Goal: Task Accomplishment & Management: Manage account settings

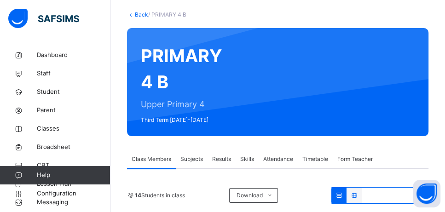
scroll to position [99, 0]
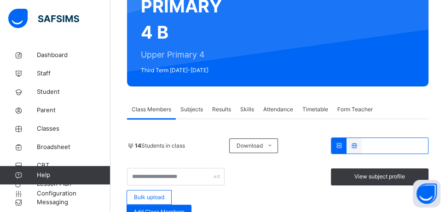
click at [274, 108] on span "Attendance" at bounding box center [278, 109] width 30 height 8
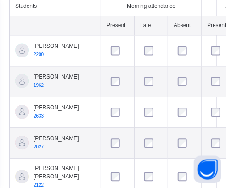
scroll to position [346, 0]
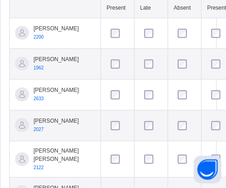
click at [40, 40] on span "2200" at bounding box center [39, 37] width 10 height 5
copy span "2200"
click at [38, 70] on span "1962" at bounding box center [39, 67] width 10 height 5
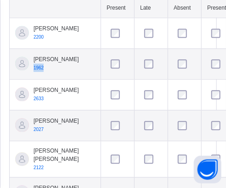
copy span "1962"
click at [39, 101] on span "2633" at bounding box center [39, 98] width 10 height 5
copy span "2633"
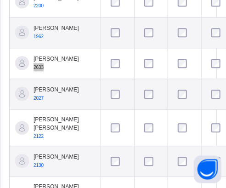
scroll to position [445, 0]
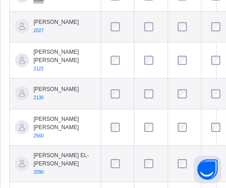
click at [39, 33] on span "2027" at bounding box center [39, 30] width 10 height 5
copy span "2027"
click at [36, 71] on span "2122" at bounding box center [39, 68] width 10 height 5
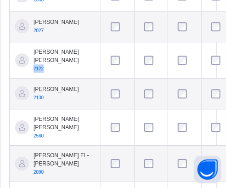
copy span "2122"
click at [40, 100] on span "2130" at bounding box center [39, 97] width 10 height 5
copy span "2130"
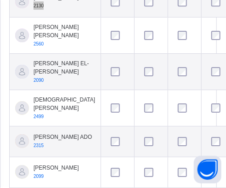
scroll to position [544, 0]
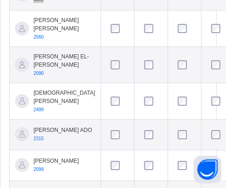
click at [38, 40] on span "2560" at bounding box center [39, 37] width 10 height 5
copy span "2560"
click at [38, 76] on span "2090" at bounding box center [39, 73] width 10 height 5
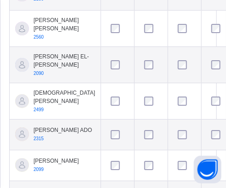
click at [39, 76] on span "2090" at bounding box center [39, 73] width 10 height 5
copy span "2090"
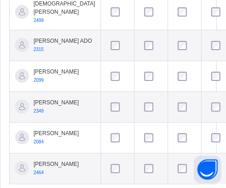
scroll to position [643, 0]
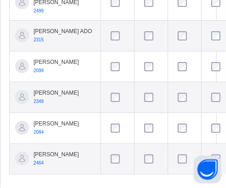
click at [39, 13] on span "2499" at bounding box center [39, 10] width 10 height 5
copy span "2499"
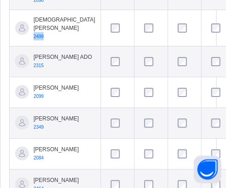
scroll to position [593, 0]
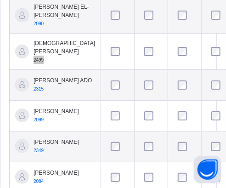
click at [39, 63] on span "2499" at bounding box center [39, 60] width 10 height 5
copy span "2499"
click at [40, 92] on span "2315" at bounding box center [39, 88] width 10 height 5
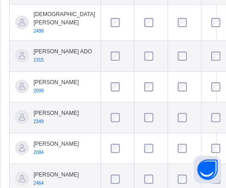
scroll to position [643, 0]
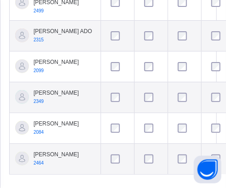
click at [40, 42] on span "2315" at bounding box center [39, 39] width 10 height 5
click at [40, 73] on span "2099" at bounding box center [39, 70] width 10 height 5
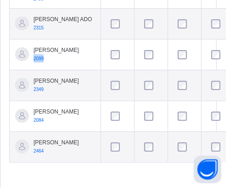
scroll to position [742, 0]
click at [40, 89] on span "2349" at bounding box center [39, 89] width 10 height 5
click at [101, 95] on td at bounding box center [118, 85] width 34 height 31
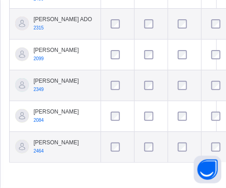
click at [40, 90] on span "2349" at bounding box center [39, 89] width 10 height 5
click at [40, 123] on span "2084" at bounding box center [39, 120] width 10 height 5
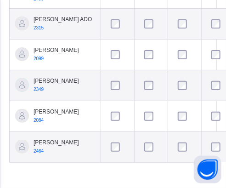
click at [38, 154] on span "2464" at bounding box center [39, 151] width 10 height 5
click at [202, 117] on td at bounding box center [219, 116] width 34 height 31
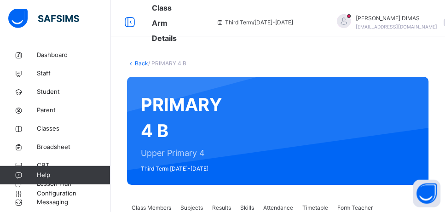
scroll to position [0, 0]
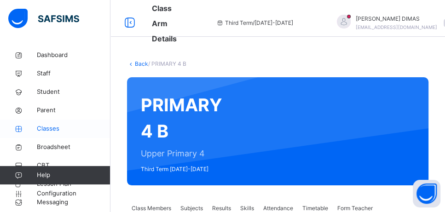
click at [53, 128] on span "Classes" at bounding box center [74, 128] width 74 height 9
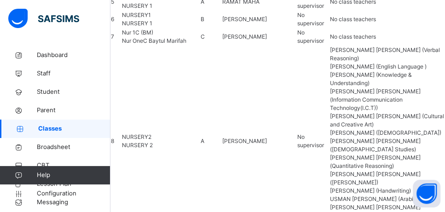
scroll to position [714, 0]
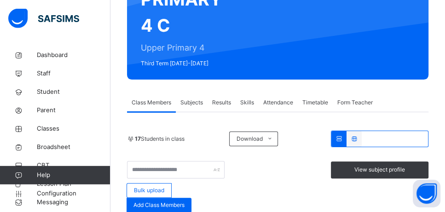
scroll to position [104, 0]
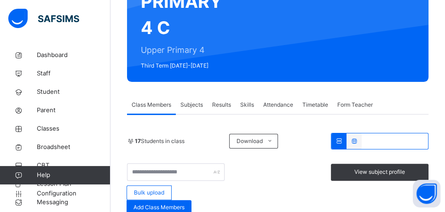
click at [280, 104] on span "Attendance" at bounding box center [278, 105] width 30 height 8
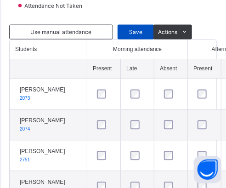
scroll to position [301, 0]
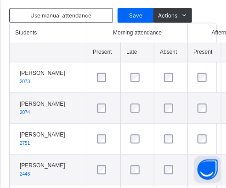
click at [30, 85] on span "2073" at bounding box center [25, 82] width 10 height 5
click at [30, 115] on span "2074" at bounding box center [25, 112] width 10 height 5
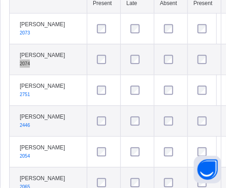
scroll to position [400, 0]
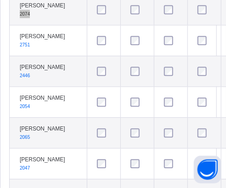
click at [30, 47] on span "2751" at bounding box center [25, 44] width 10 height 5
click at [30, 78] on span "2446" at bounding box center [25, 75] width 10 height 5
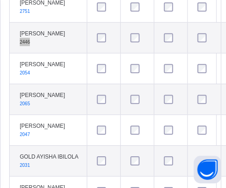
scroll to position [449, 0]
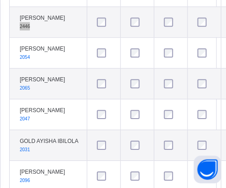
click at [30, 60] on span "2054" at bounding box center [25, 57] width 10 height 5
click at [30, 91] on span "2065" at bounding box center [25, 88] width 10 height 5
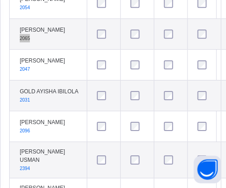
click at [30, 72] on span "2047" at bounding box center [25, 69] width 10 height 5
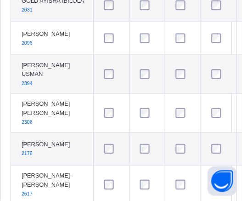
scroll to position [598, 0]
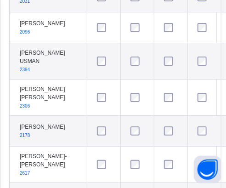
click at [30, 4] on span "2031" at bounding box center [25, 1] width 10 height 5
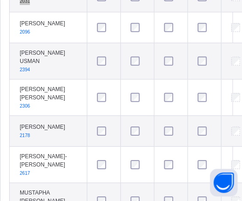
click at [30, 35] on span "2096" at bounding box center [25, 31] width 10 height 5
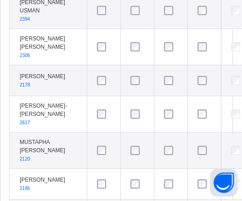
click at [30, 22] on span "2394" at bounding box center [25, 19] width 10 height 5
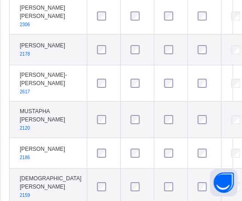
scroll to position [699, 0]
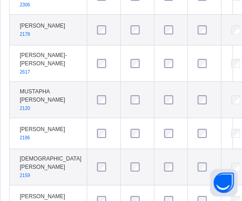
click at [30, 7] on span "2306" at bounding box center [25, 4] width 10 height 5
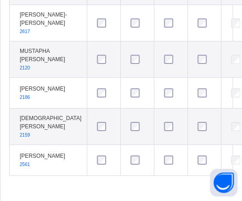
scroll to position [801, 0]
click at [40, 35] on div "MUSA MUHAMMAD-SANI OGAH 2617" at bounding box center [51, 23] width 62 height 25
click at [30, 34] on span "2617" at bounding box center [25, 31] width 10 height 5
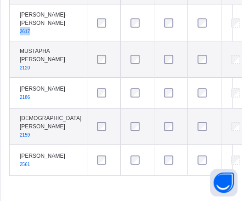
click at [30, 34] on span "2617" at bounding box center [25, 31] width 10 height 5
click at [30, 70] on span "2120" at bounding box center [25, 67] width 10 height 5
click at [30, 95] on span "2186" at bounding box center [25, 97] width 10 height 5
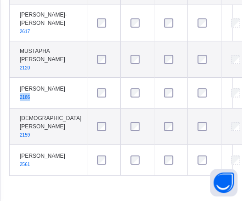
click at [30, 95] on span "2186" at bounding box center [25, 97] width 10 height 5
click at [30, 132] on span "2159" at bounding box center [25, 134] width 10 height 5
click at [30, 167] on span "2561" at bounding box center [25, 164] width 10 height 5
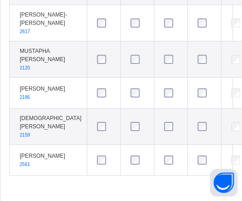
click at [30, 166] on span "2561" at bounding box center [25, 164] width 10 height 5
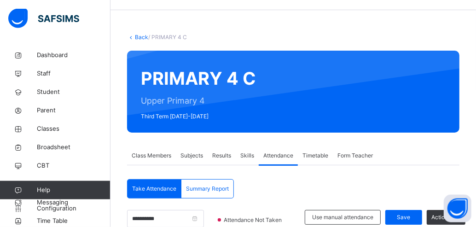
scroll to position [0, 0]
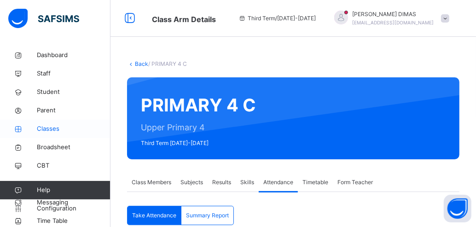
click at [49, 131] on span "Classes" at bounding box center [74, 128] width 74 height 9
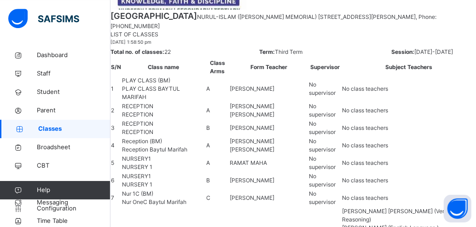
scroll to position [595, 0]
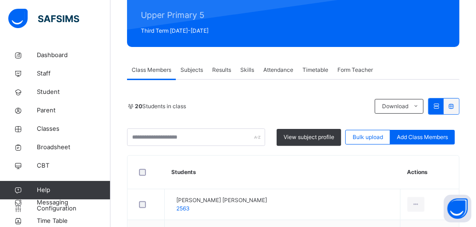
scroll to position [140, 0]
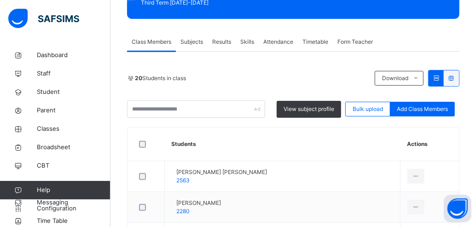
click at [279, 38] on span "Attendance" at bounding box center [278, 42] width 30 height 8
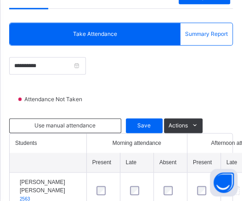
scroll to position [293, 0]
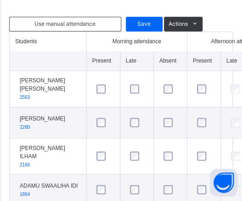
click at [30, 100] on span "2563" at bounding box center [25, 97] width 10 height 5
click at [30, 129] on span "2280" at bounding box center [25, 126] width 10 height 5
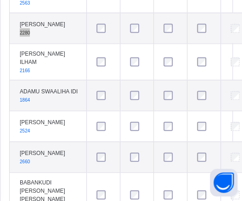
scroll to position [394, 0]
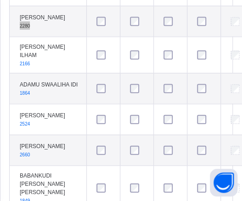
click at [30, 66] on span "2166" at bounding box center [25, 63] width 10 height 5
click at [30, 95] on span "1864" at bounding box center [25, 92] width 10 height 5
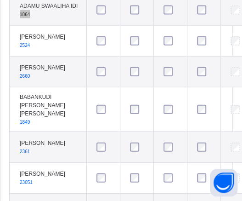
scroll to position [496, 0]
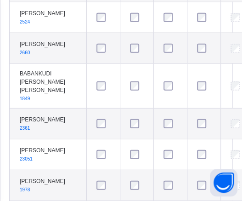
click at [30, 24] on span "2524" at bounding box center [25, 21] width 10 height 5
click at [30, 55] on span "2660" at bounding box center [25, 52] width 10 height 5
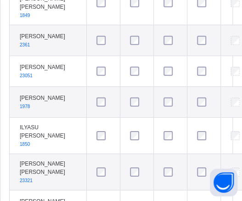
scroll to position [598, 0]
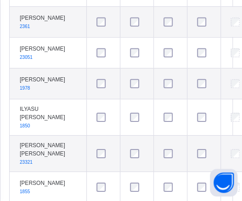
click at [30, 29] on span "2361" at bounding box center [25, 26] width 10 height 5
click at [33, 60] on span "23051" at bounding box center [26, 57] width 13 height 5
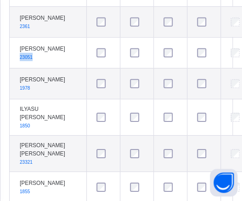
click at [33, 60] on span "23051" at bounding box center [26, 57] width 13 height 5
click at [30, 91] on span "1978" at bounding box center [25, 88] width 10 height 5
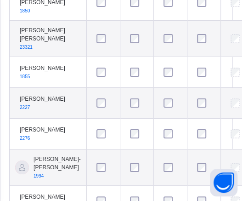
scroll to position [699, 0]
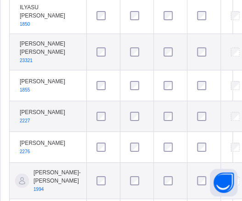
click at [30, 27] on span "1850" at bounding box center [25, 24] width 10 height 5
click at [33, 63] on span "23321" at bounding box center [26, 60] width 13 height 5
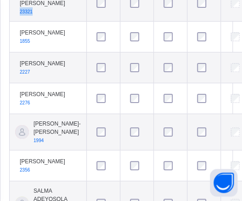
scroll to position [750, 0]
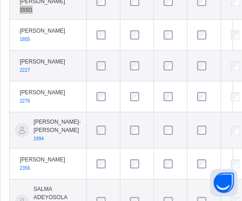
click at [30, 42] on span "1855" at bounding box center [25, 39] width 10 height 5
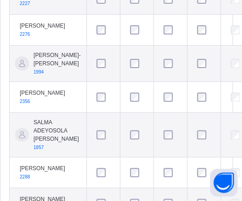
scroll to position [852, 0]
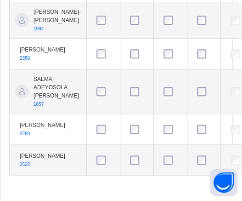
scroll to position [902, 0]
click at [36, 31] on span "1994" at bounding box center [39, 28] width 10 height 5
click at [30, 56] on span "2356" at bounding box center [25, 58] width 10 height 5
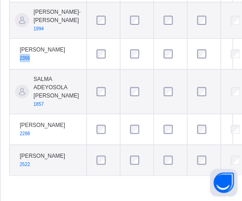
click at [30, 56] on span "2356" at bounding box center [25, 58] width 10 height 5
click at [38, 102] on span "1857" at bounding box center [39, 104] width 10 height 5
click at [30, 131] on span "2288" at bounding box center [25, 133] width 10 height 5
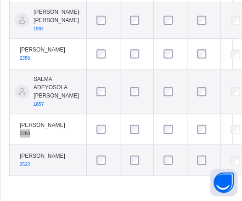
scroll to position [1011, 0]
click at [30, 165] on span "2522" at bounding box center [25, 164] width 10 height 5
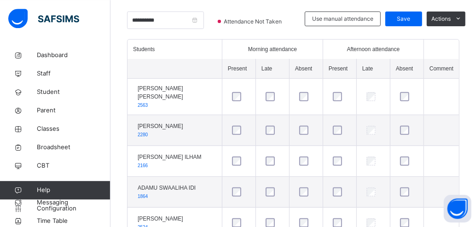
scroll to position [208, 0]
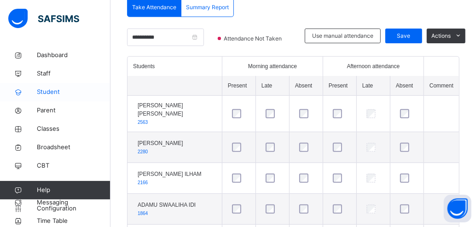
click at [49, 90] on span "Student" at bounding box center [74, 91] width 74 height 9
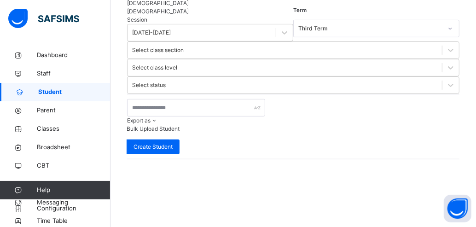
scroll to position [111, 0]
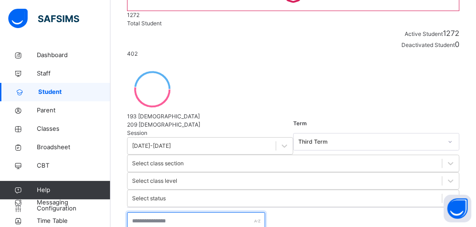
click at [181, 212] on input "text" at bounding box center [196, 220] width 138 height 17
click at [135, 212] on input "text" at bounding box center [196, 220] width 138 height 17
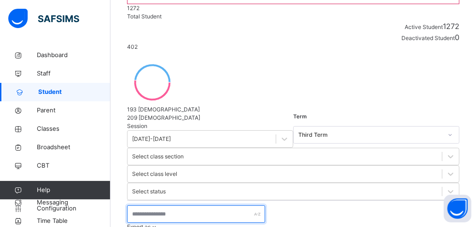
click at [175, 205] on input "text" at bounding box center [196, 213] width 138 height 17
type input "*****"
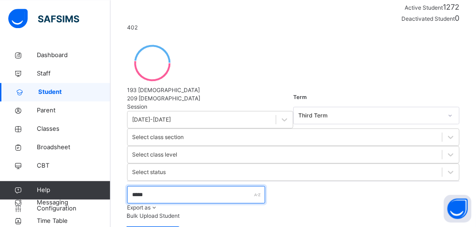
scroll to position [148, 0]
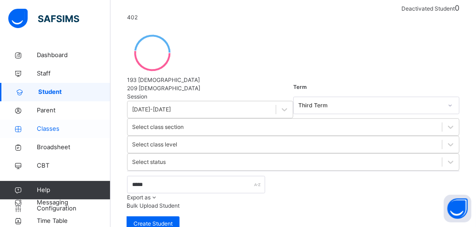
click at [52, 127] on span "Classes" at bounding box center [74, 128] width 74 height 9
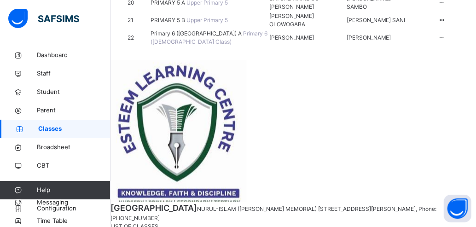
scroll to position [445, 0]
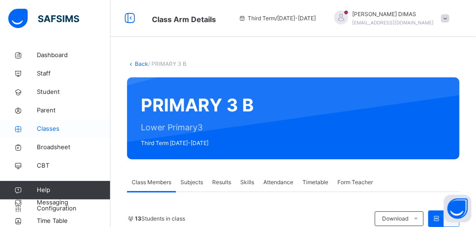
click at [48, 131] on span "Classes" at bounding box center [74, 128] width 74 height 9
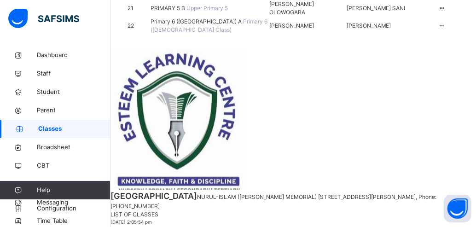
scroll to position [457, 0]
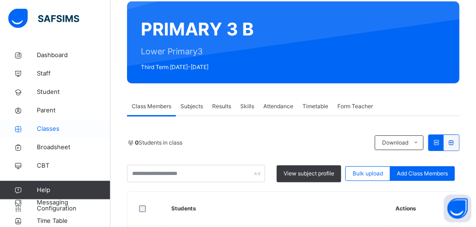
scroll to position [90, 0]
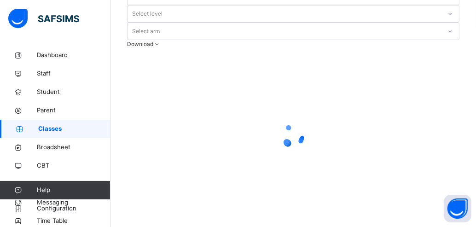
scroll to position [39, 0]
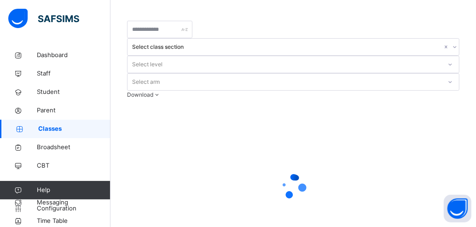
click at [49, 126] on span "Classes" at bounding box center [74, 128] width 72 height 9
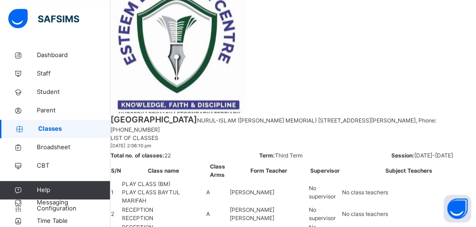
scroll to position [496, 0]
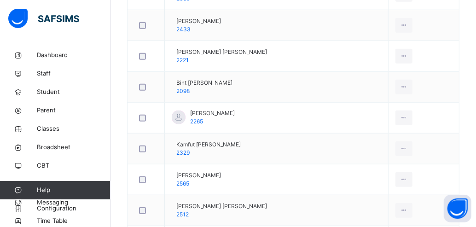
scroll to position [547, 0]
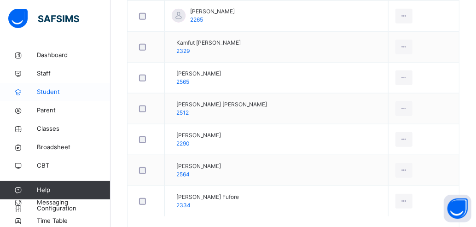
click at [47, 90] on span "Student" at bounding box center [74, 91] width 74 height 9
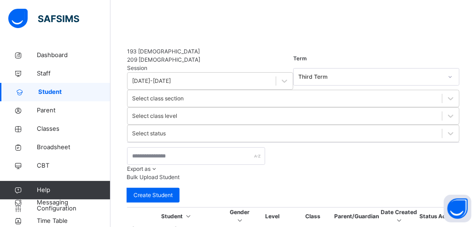
scroll to position [190, 0]
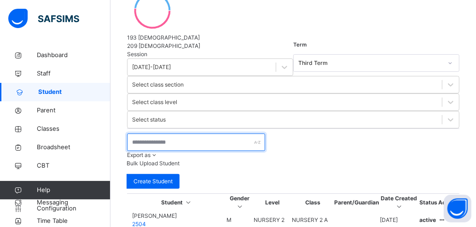
click at [172, 133] on input "text" at bounding box center [196, 141] width 138 height 17
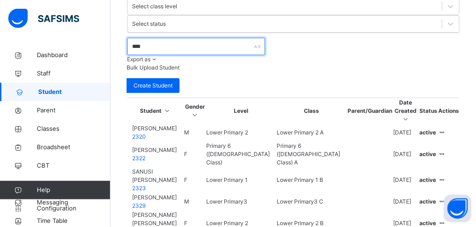
scroll to position [292, 0]
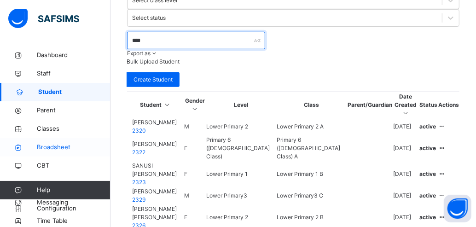
type input "****"
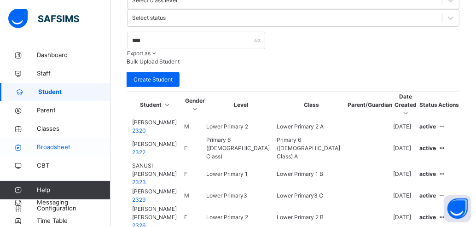
click at [53, 146] on span "Broadsheet" at bounding box center [74, 147] width 74 height 9
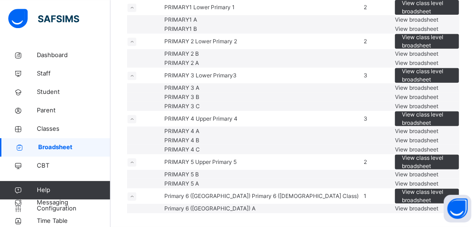
scroll to position [609, 0]
click at [430, 109] on span "View broadsheet" at bounding box center [416, 106] width 43 height 7
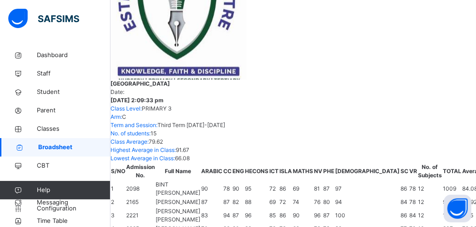
scroll to position [40, 0]
click at [63, 145] on span "Broadsheet" at bounding box center [74, 147] width 72 height 9
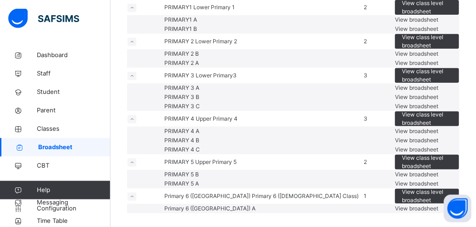
scroll to position [660, 0]
click at [427, 84] on span "View broadsheet" at bounding box center [416, 87] width 43 height 7
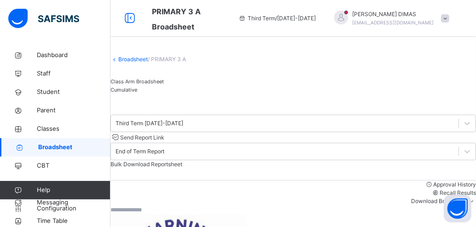
click at [51, 144] on span "Broadsheet" at bounding box center [74, 147] width 72 height 9
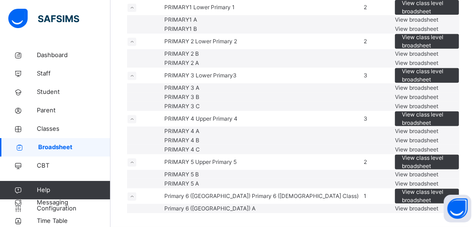
scroll to position [762, 0]
click at [432, 146] on span "View broadsheet" at bounding box center [416, 149] width 43 height 7
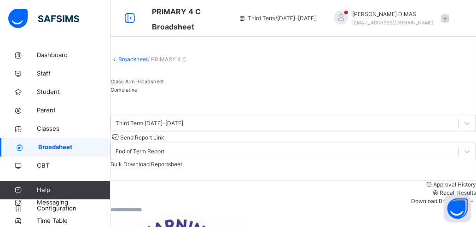
click at [57, 147] on span "Broadsheet" at bounding box center [74, 147] width 72 height 9
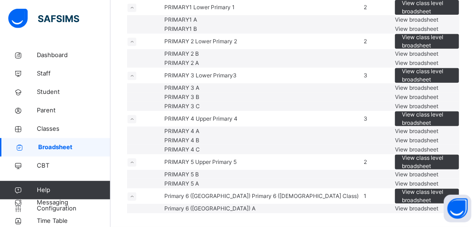
scroll to position [660, 0]
click at [433, 103] on span "View broadsheet" at bounding box center [416, 106] width 43 height 7
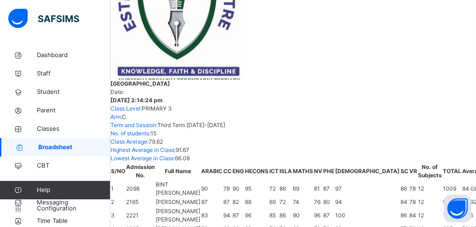
scroll to position [72, 0]
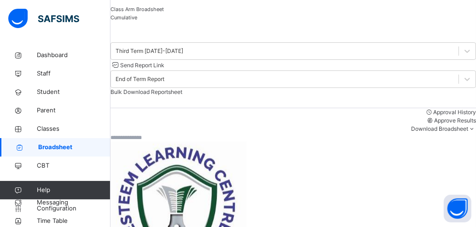
click at [434, 117] on span "Approve Results" at bounding box center [455, 120] width 42 height 7
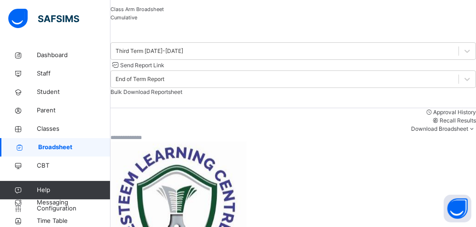
click at [202, 22] on div "Cumulative" at bounding box center [292, 17] width 365 height 8
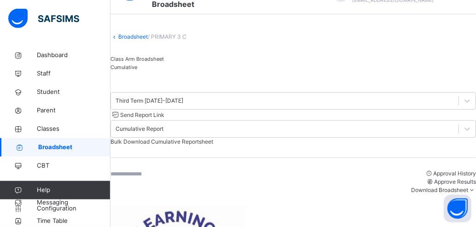
scroll to position [0, 0]
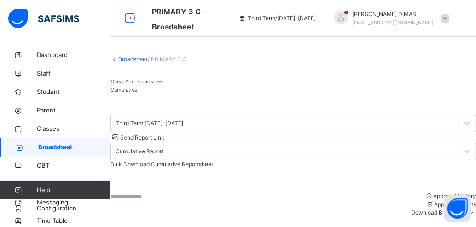
click at [155, 85] on span "Class Arm Broadsheet" at bounding box center [136, 81] width 53 height 6
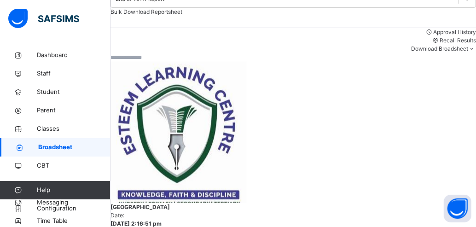
scroll to position [80, 0]
click at [439, 37] on span "Recall Results" at bounding box center [457, 40] width 36 height 7
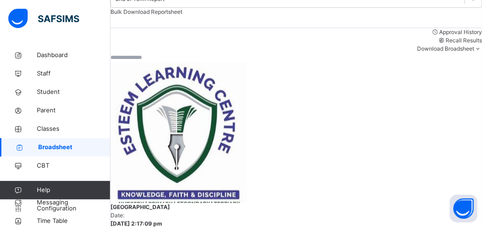
type textarea "**********"
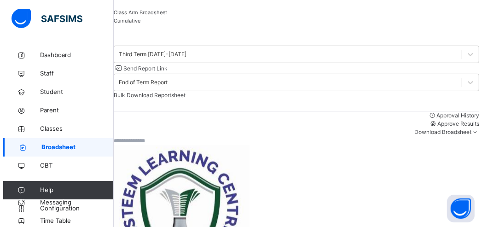
scroll to position [101, 0]
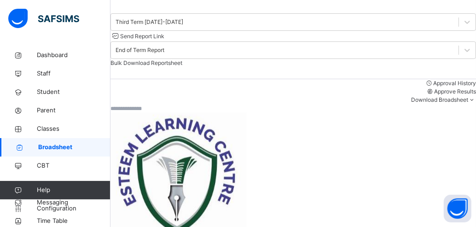
click at [434, 88] on span "Approve Results" at bounding box center [455, 91] width 42 height 7
